Goal: Information Seeking & Learning: Check status

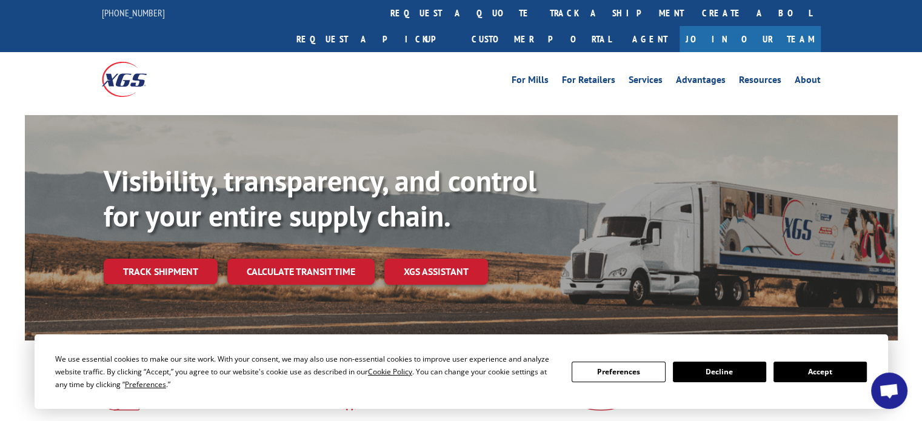
click at [809, 369] on button "Accept" at bounding box center [819, 372] width 93 height 21
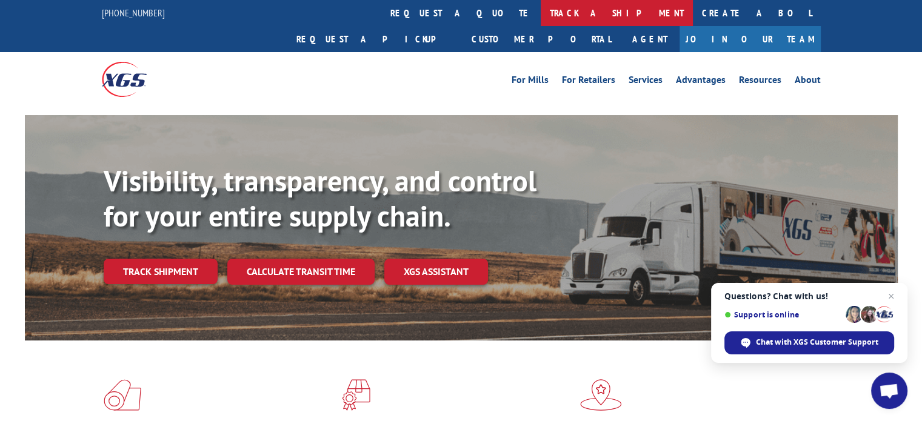
click at [541, 9] on link "track a shipment" at bounding box center [617, 13] width 152 height 26
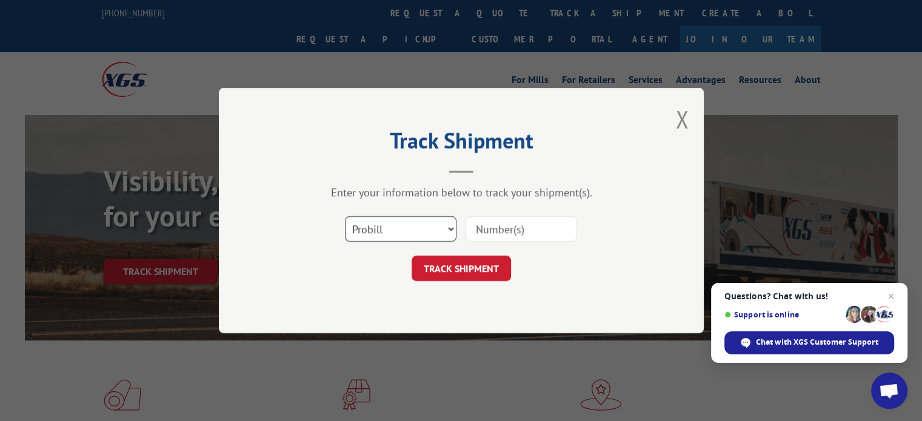
click at [446, 230] on select "Select category... Probill BOL PO" at bounding box center [401, 228] width 112 height 25
select select "bol"
click at [345, 216] on select "Select category... Probill BOL PO" at bounding box center [401, 228] width 112 height 25
click at [526, 225] on input at bounding box center [522, 228] width 112 height 25
paste input "363476"
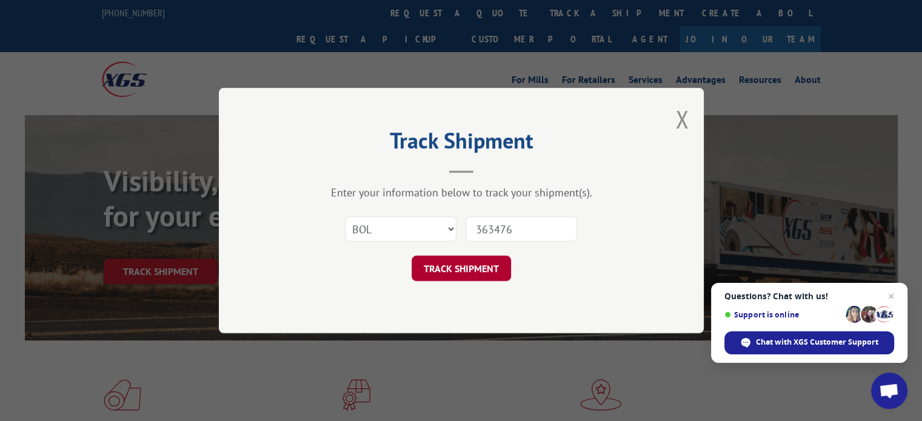
type input "363476"
click at [461, 263] on button "TRACK SHIPMENT" at bounding box center [461, 268] width 99 height 25
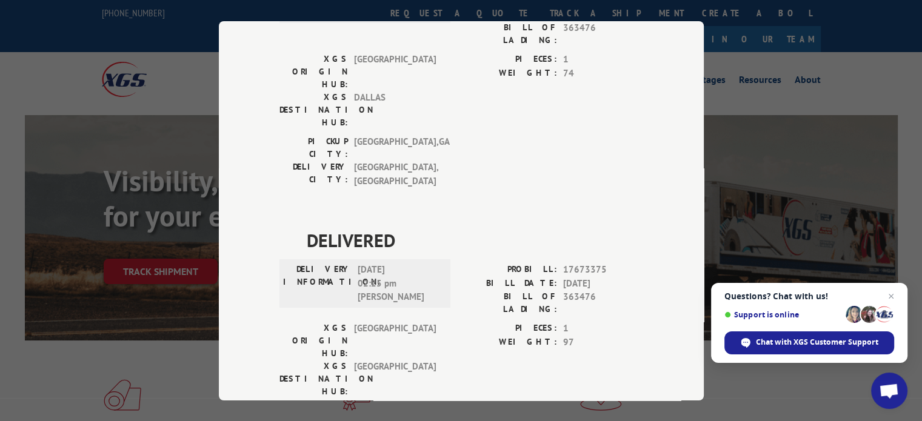
scroll to position [162, 0]
drag, startPoint x: 415, startPoint y: 227, endPoint x: 281, endPoint y: 182, distance: 140.7
click at [281, 258] on div "DELIVERY INFORMATION: [DATE] 02:25 pm [PERSON_NAME]" at bounding box center [364, 282] width 171 height 48
copy div "DELIVERY INFORMATION: [DATE] 02:25 pm [PERSON_NAME]"
